Goal: Information Seeking & Learning: Learn about a topic

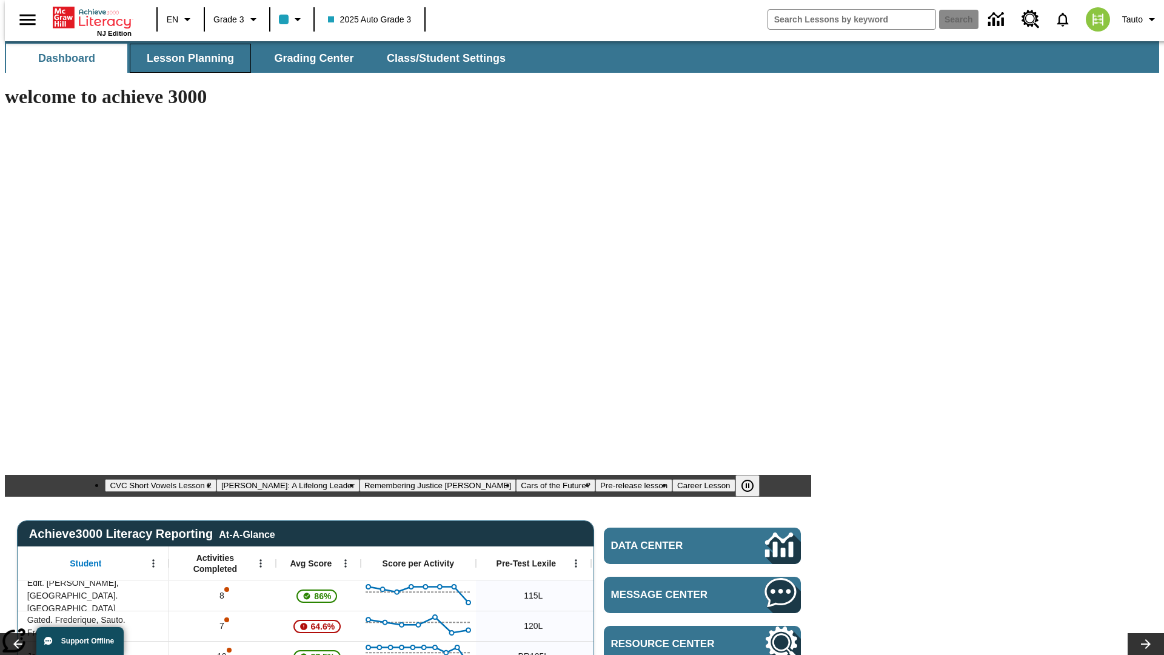
click at [185, 58] on span "Lesson Planning" at bounding box center [190, 59] width 87 height 14
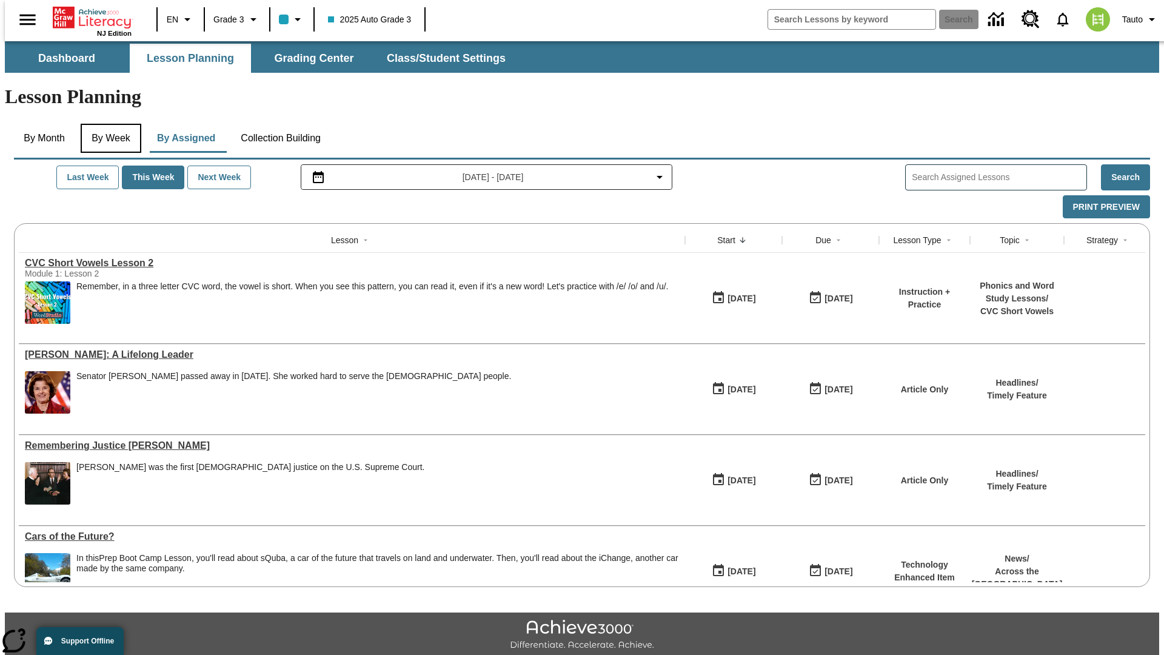
click at [109, 124] on button "By Week" at bounding box center [111, 138] width 61 height 29
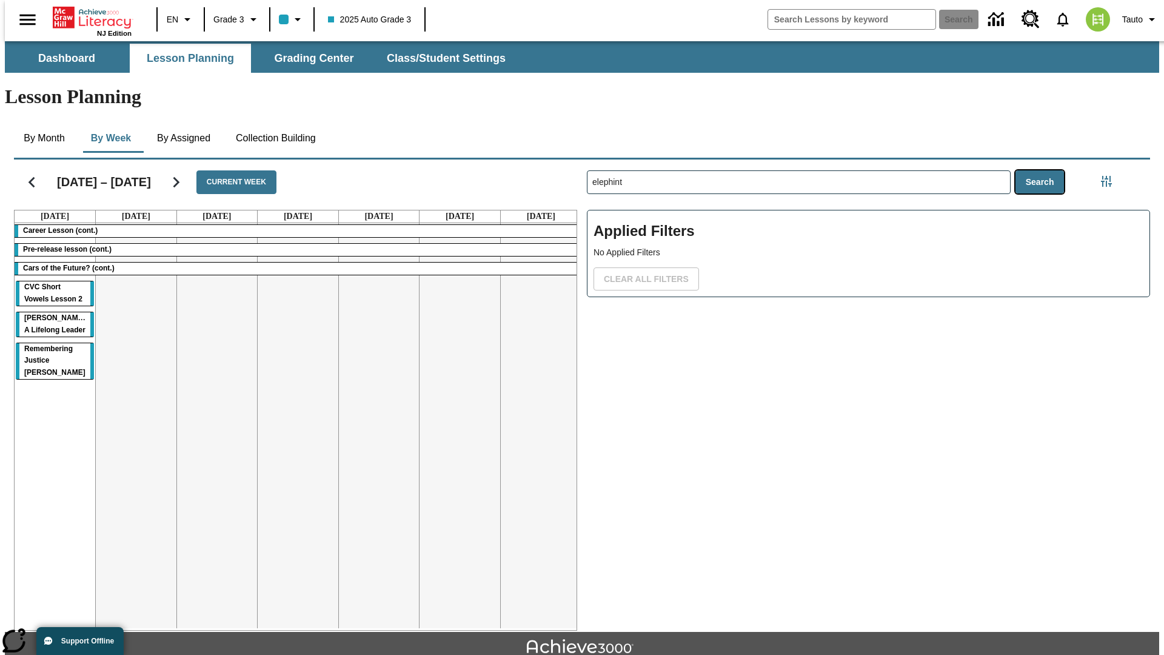
click at [1043, 170] on button "Search" at bounding box center [1039, 182] width 49 height 24
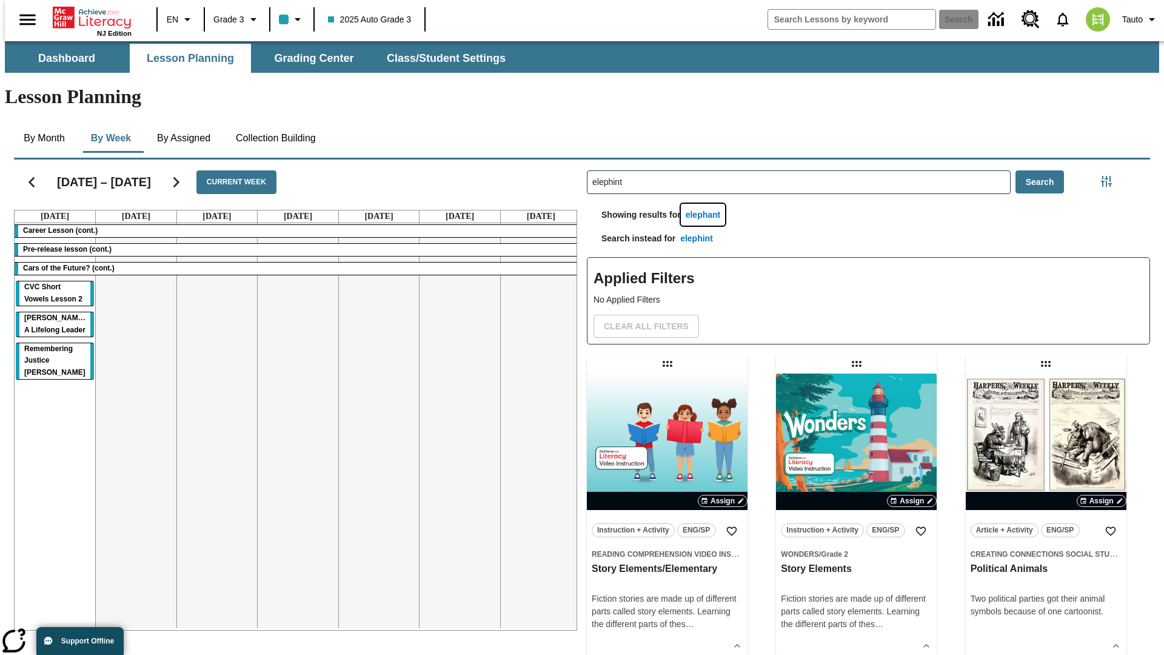
click at [705, 204] on button "elephant" at bounding box center [703, 215] width 45 height 22
type input "elephant"
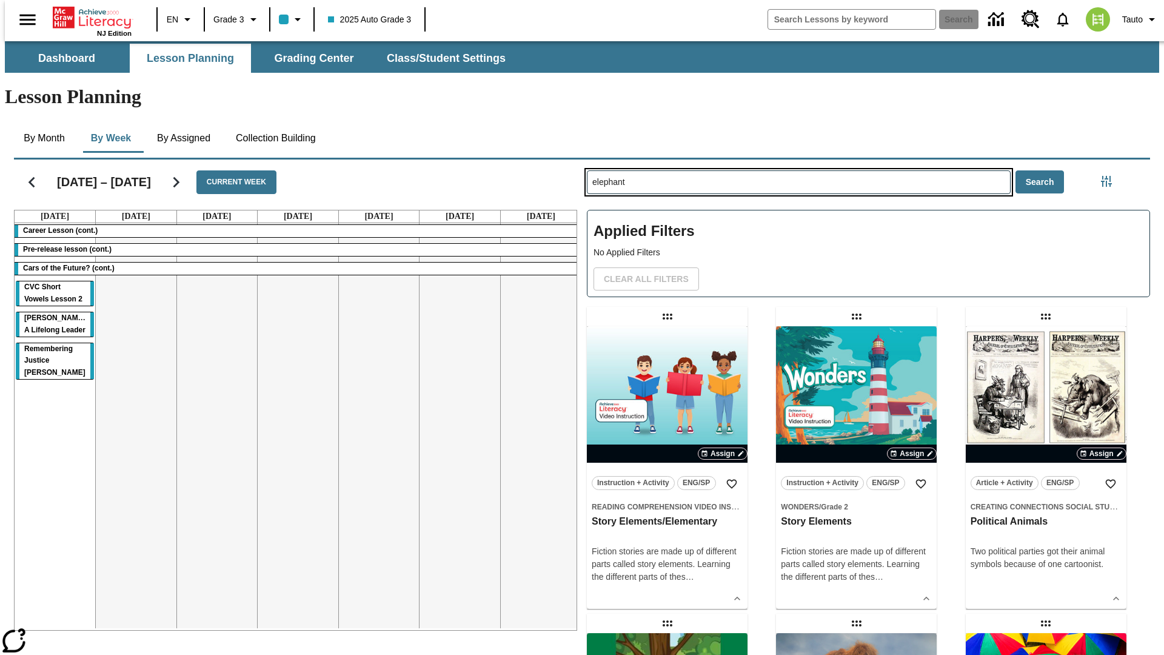
type input "elephint"
